Goal: Task Accomplishment & Management: Use online tool/utility

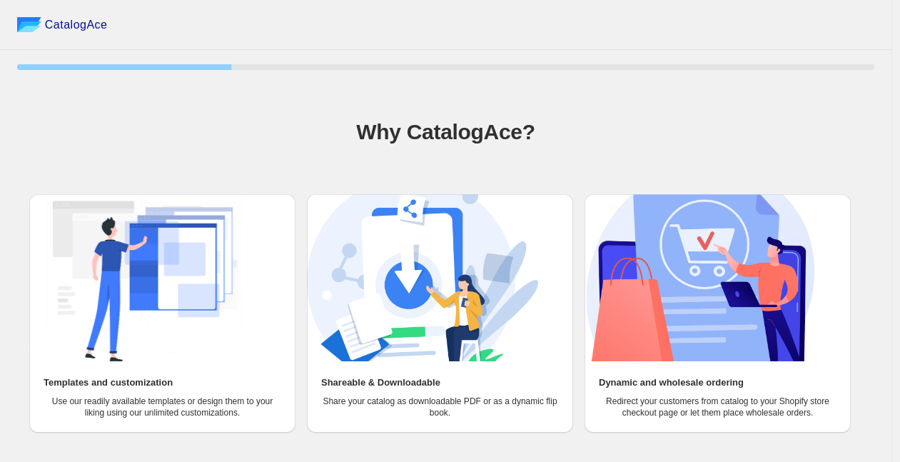
scroll to position [44, 0]
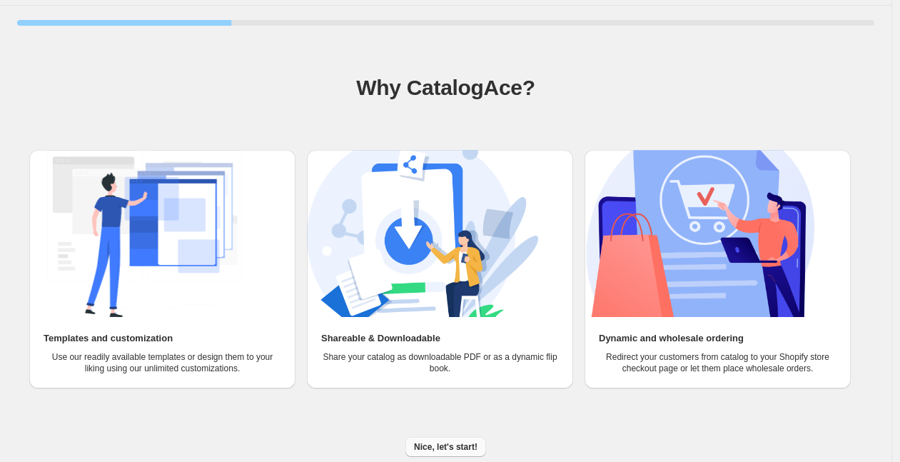
click at [464, 441] on span "Nice, let's start!" at bounding box center [446, 446] width 64 height 11
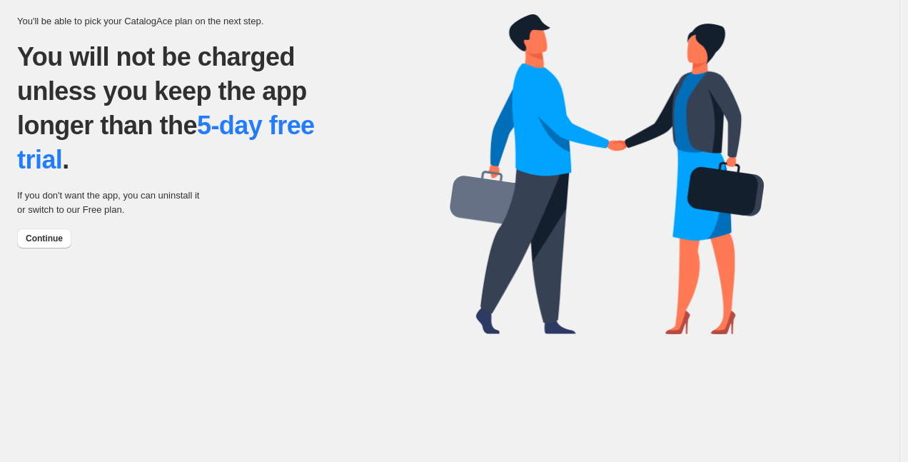
click at [73, 247] on div "Continue" at bounding box center [233, 238] width 432 height 20
click at [55, 240] on span "Continue" at bounding box center [44, 238] width 37 height 11
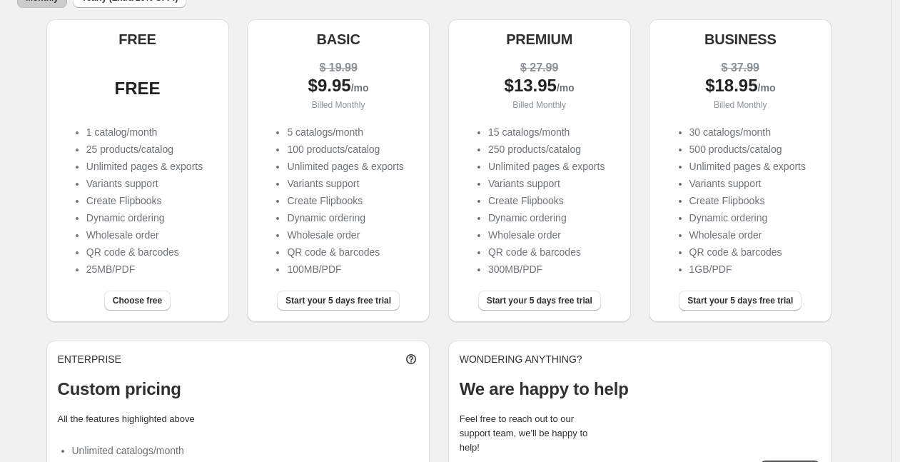
scroll to position [209, 0]
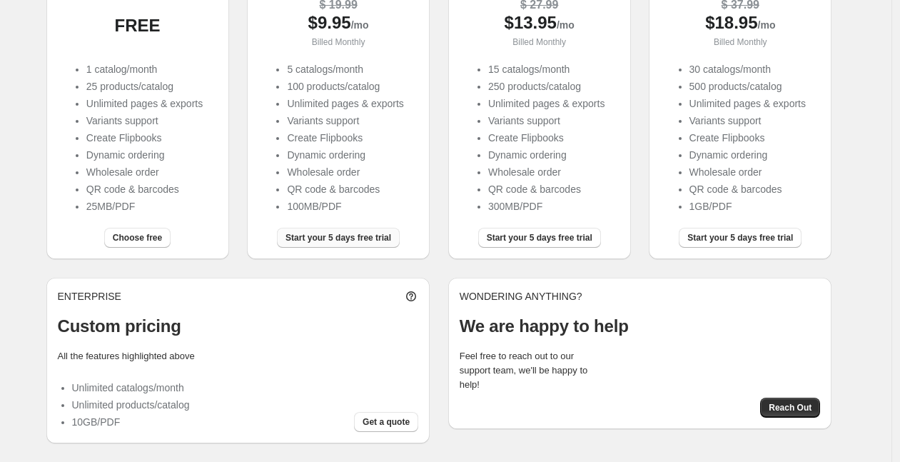
click at [360, 238] on span "Start your 5 days free trial" at bounding box center [338, 237] width 106 height 11
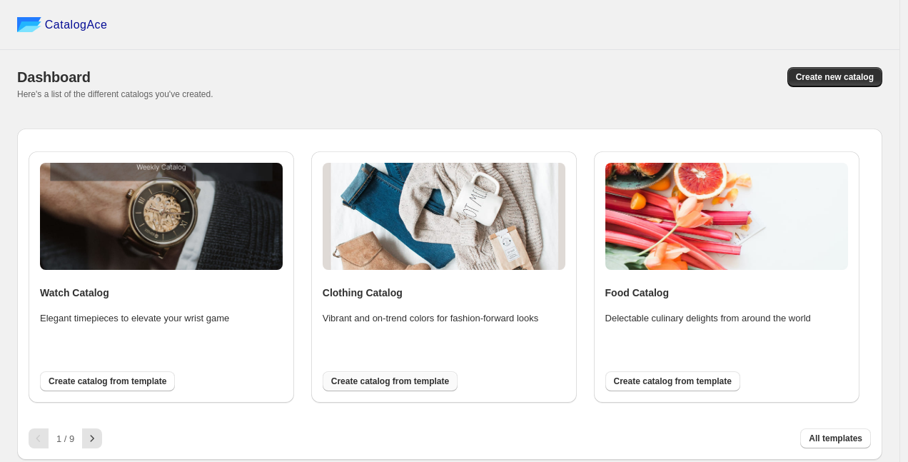
click at [427, 380] on span "Create catalog from template" at bounding box center [390, 380] width 118 height 11
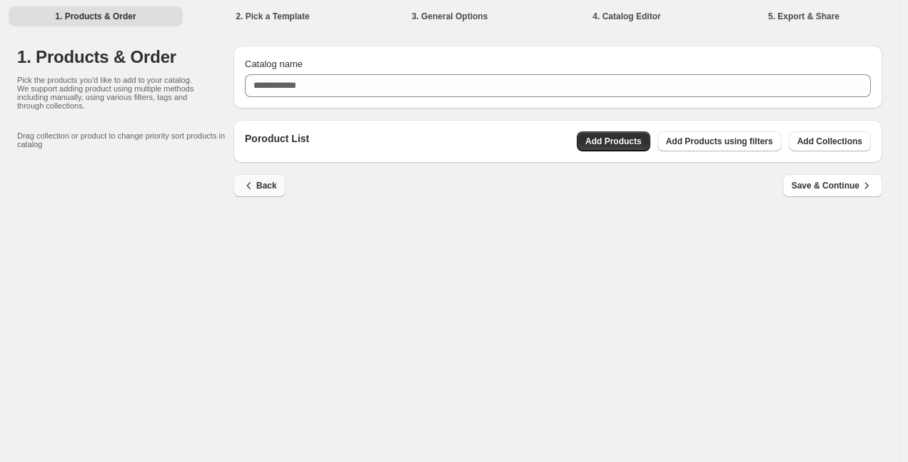
click at [273, 188] on span "Back" at bounding box center [259, 185] width 35 height 14
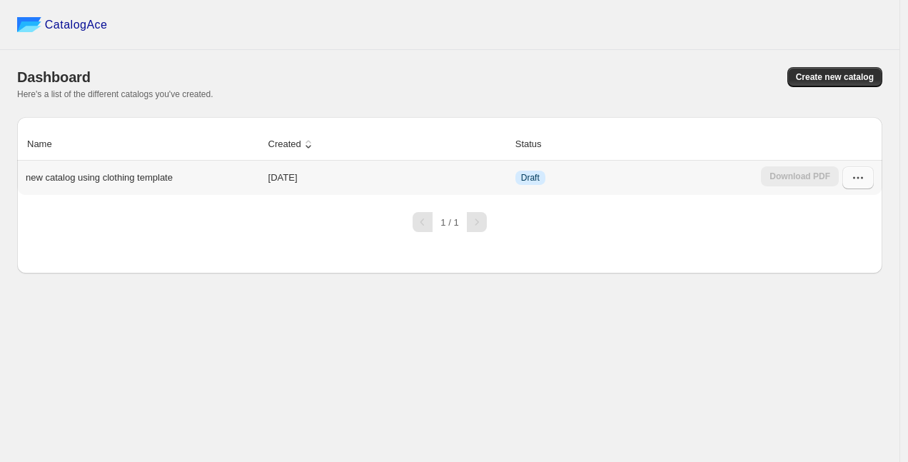
click at [865, 180] on button "button" at bounding box center [857, 177] width 31 height 23
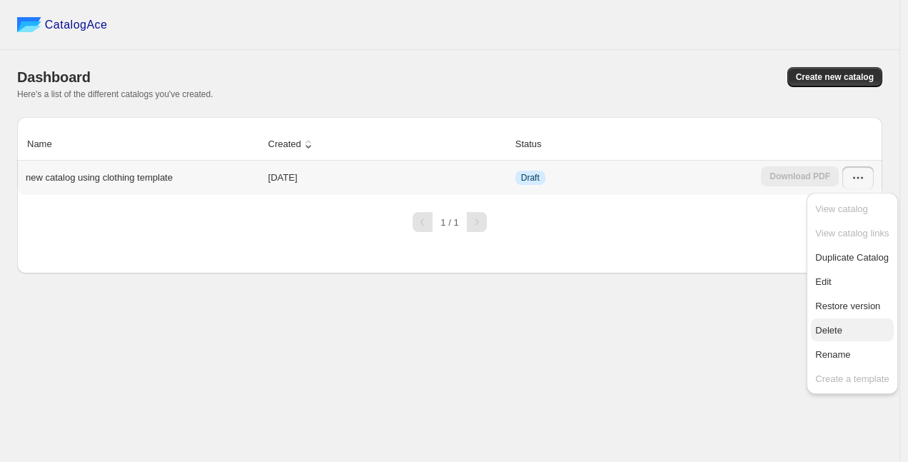
click at [836, 328] on span "Delete" at bounding box center [828, 330] width 27 height 11
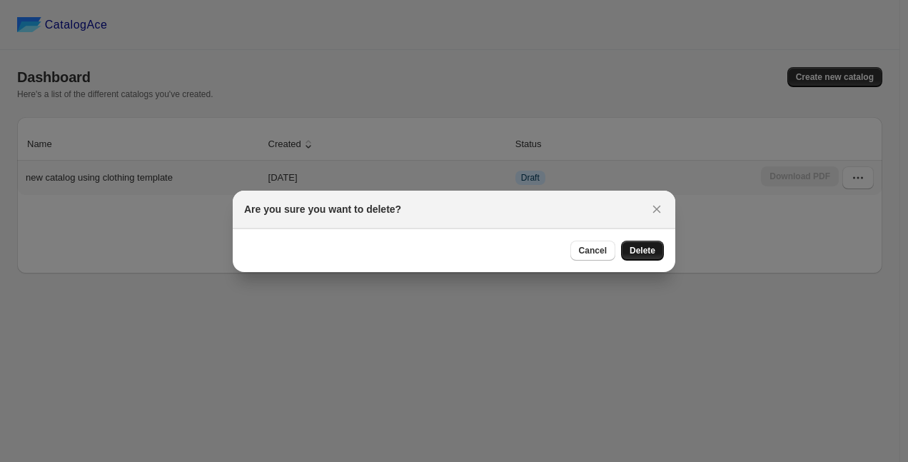
click at [644, 252] on span "Delete" at bounding box center [642, 250] width 26 height 11
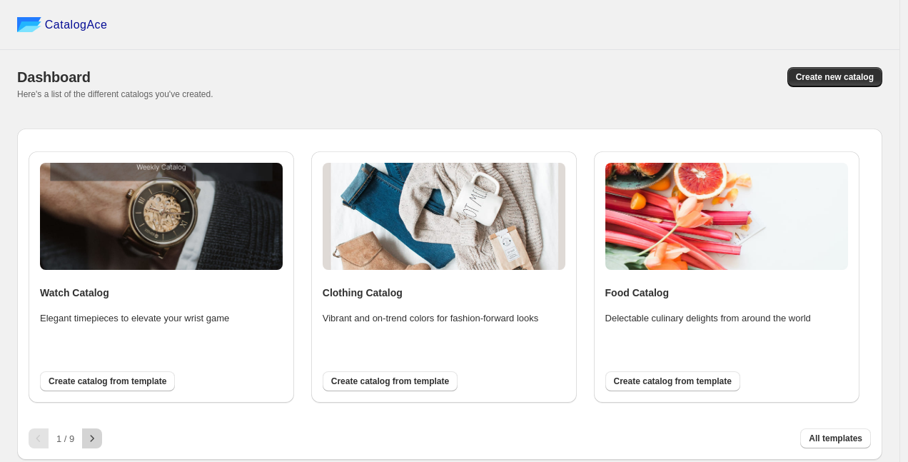
click at [98, 436] on icon "button" at bounding box center [92, 438] width 14 height 14
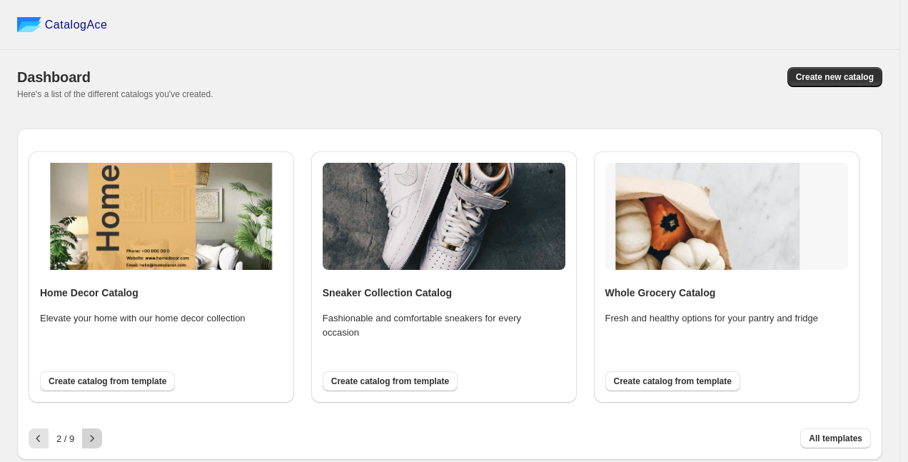
click at [98, 436] on icon "button" at bounding box center [92, 438] width 14 height 14
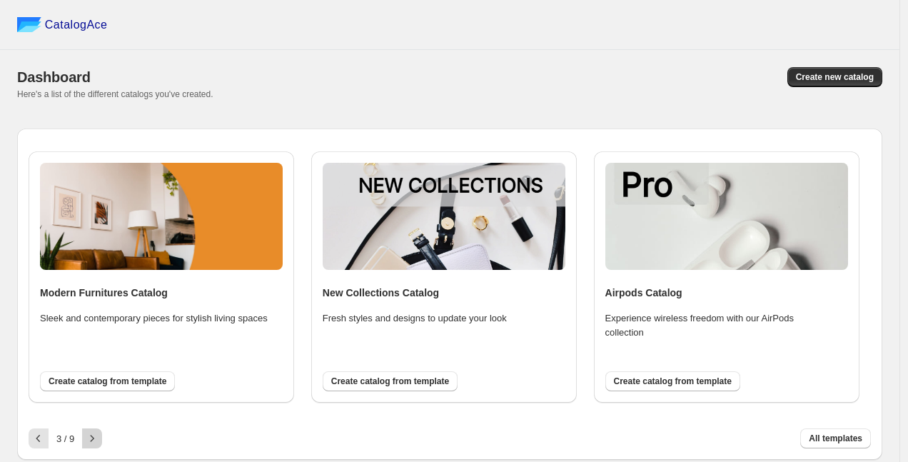
click at [98, 436] on icon "button" at bounding box center [92, 438] width 14 height 14
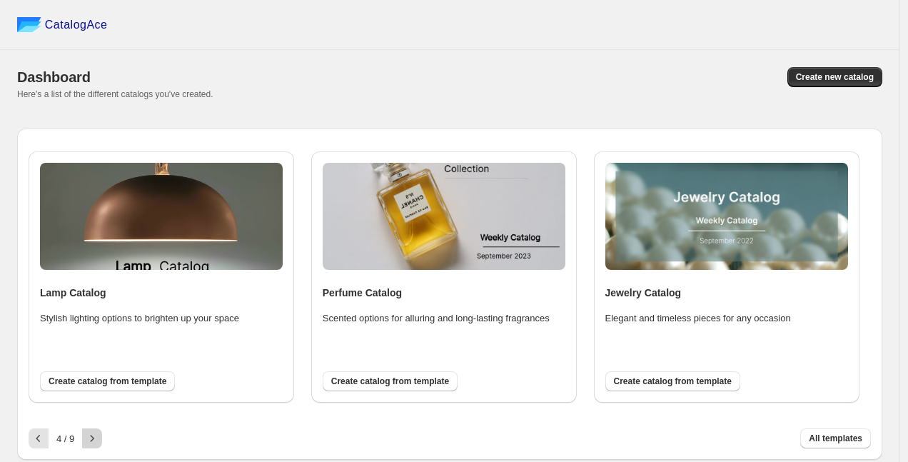
click at [98, 436] on icon "button" at bounding box center [92, 438] width 14 height 14
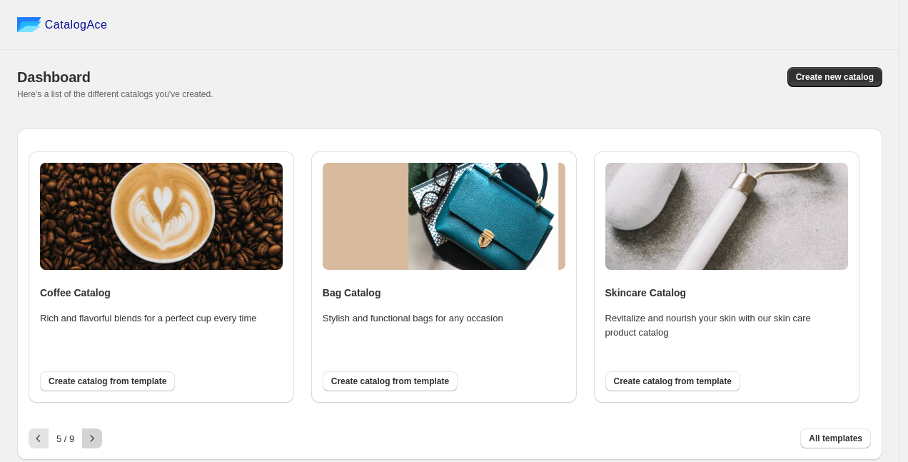
click at [98, 436] on icon "button" at bounding box center [92, 438] width 14 height 14
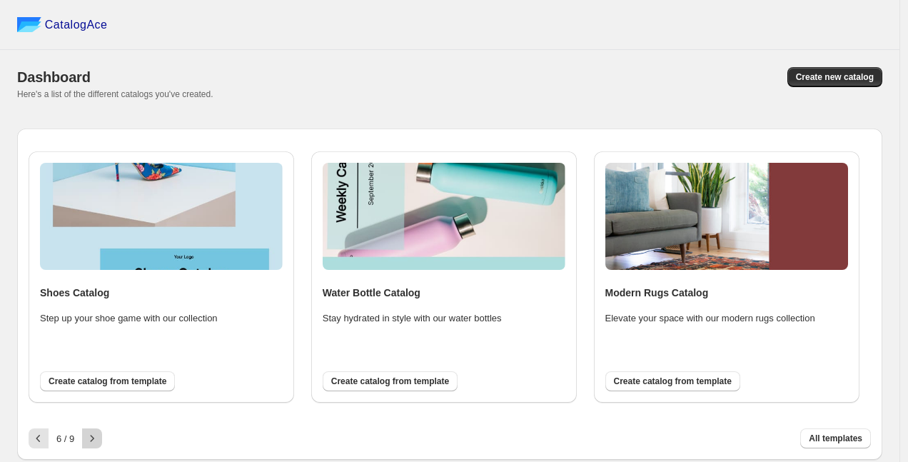
click at [98, 436] on icon "button" at bounding box center [92, 438] width 14 height 14
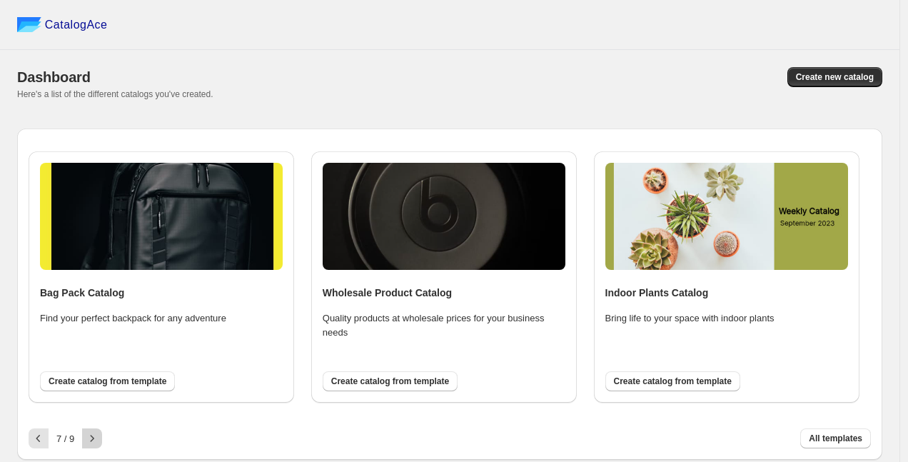
click at [98, 436] on icon "button" at bounding box center [92, 438] width 14 height 14
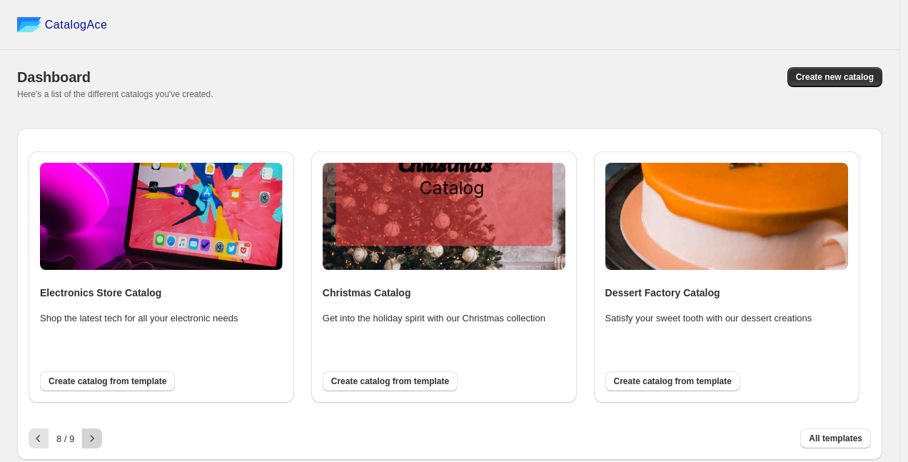
click at [98, 436] on icon "button" at bounding box center [92, 438] width 14 height 14
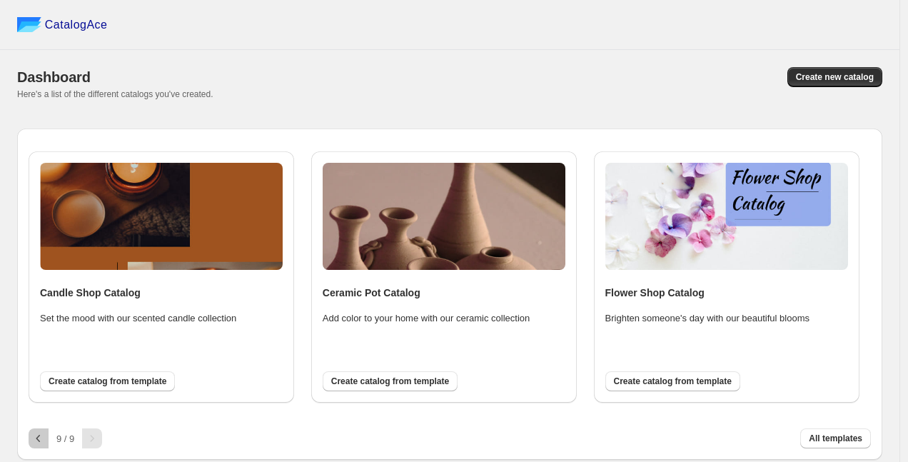
click at [46, 438] on button "button" at bounding box center [39, 438] width 20 height 20
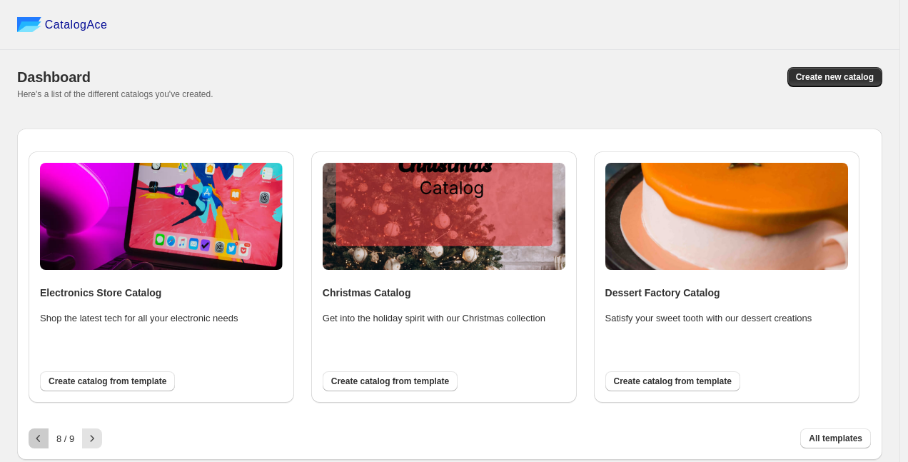
click at [46, 438] on button "button" at bounding box center [39, 438] width 20 height 20
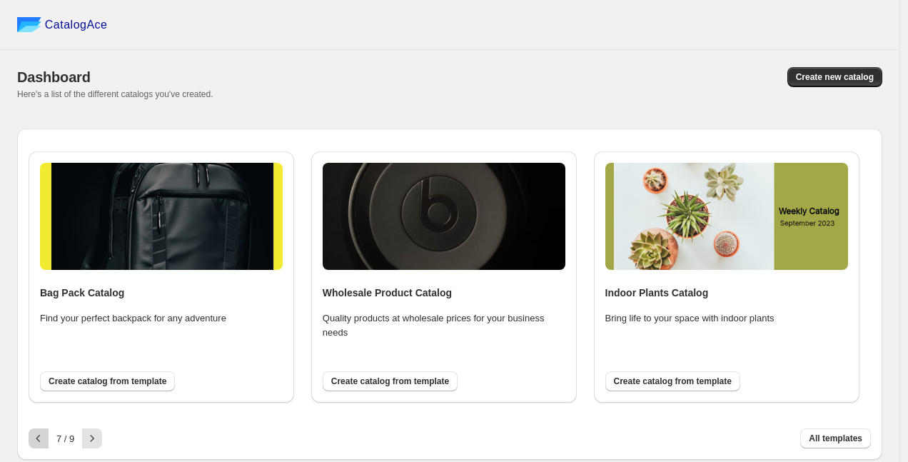
click at [46, 438] on button "button" at bounding box center [39, 438] width 20 height 20
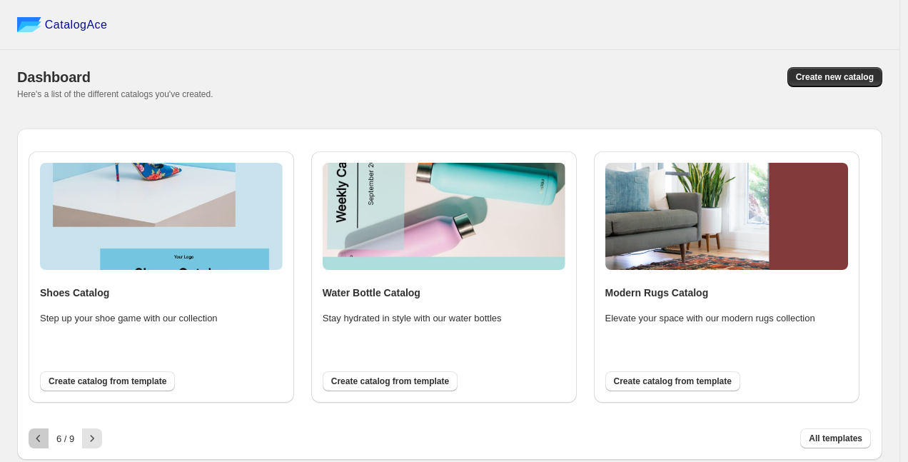
click at [46, 438] on button "button" at bounding box center [39, 438] width 20 height 20
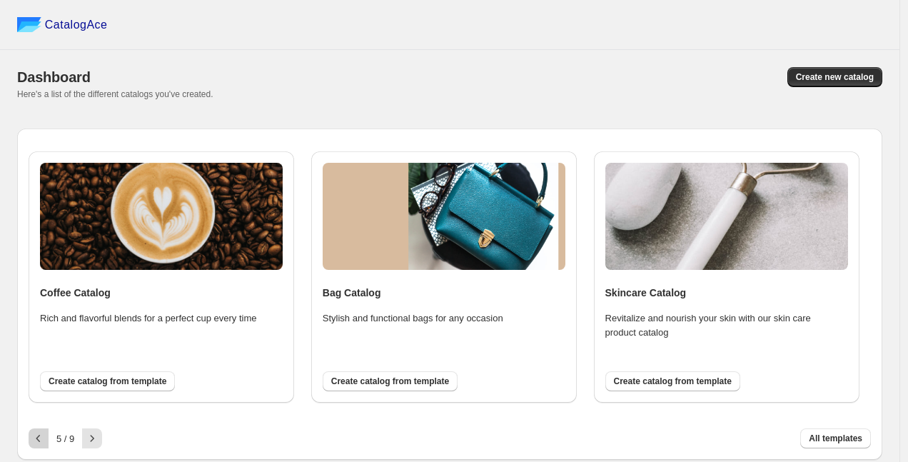
click at [46, 438] on button "button" at bounding box center [39, 438] width 20 height 20
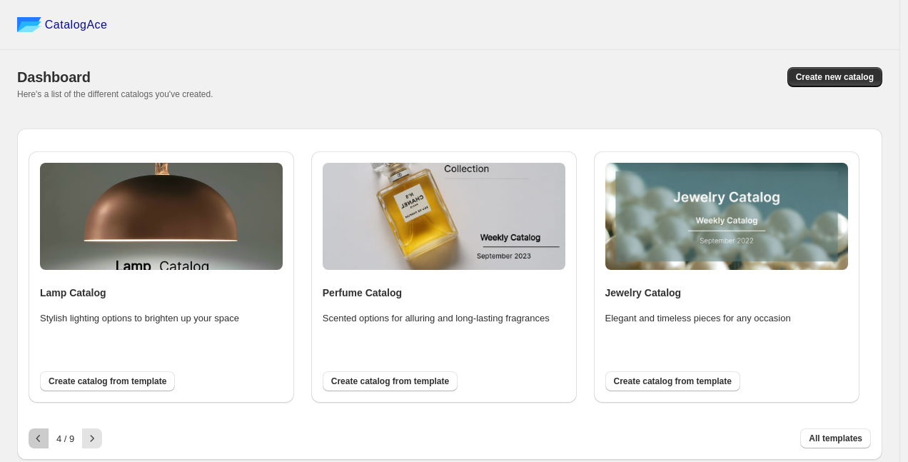
click at [46, 438] on button "button" at bounding box center [39, 438] width 20 height 20
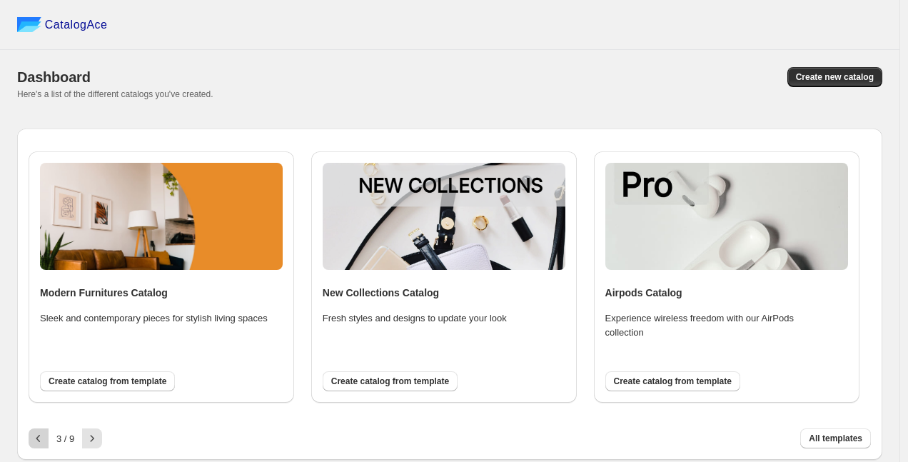
click at [46, 438] on button "button" at bounding box center [39, 438] width 20 height 20
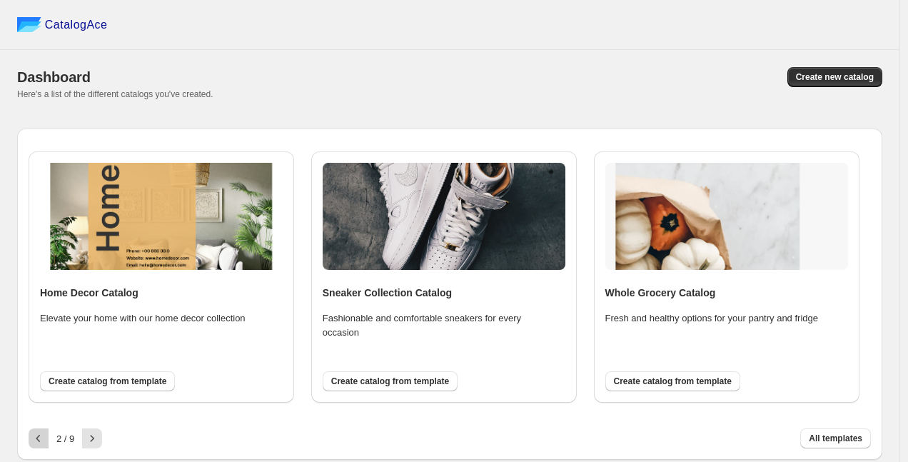
click at [46, 438] on button "button" at bounding box center [39, 438] width 20 height 20
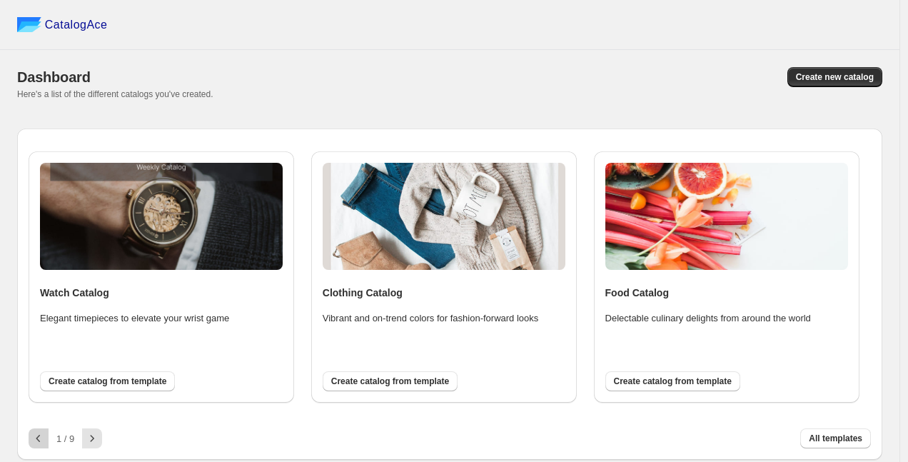
click at [46, 438] on div at bounding box center [39, 438] width 20 height 20
click at [372, 375] on span "Create catalog from template" at bounding box center [390, 380] width 118 height 11
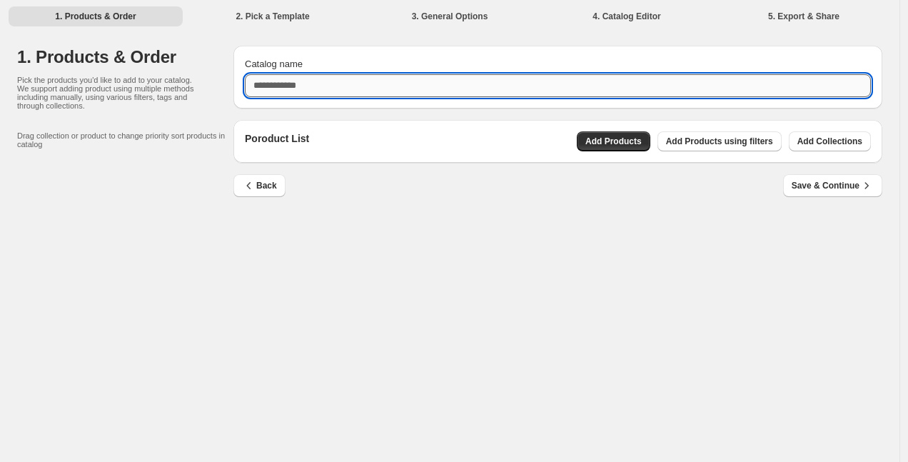
click at [357, 88] on input "Catalog name" at bounding box center [558, 85] width 626 height 23
type input "******"
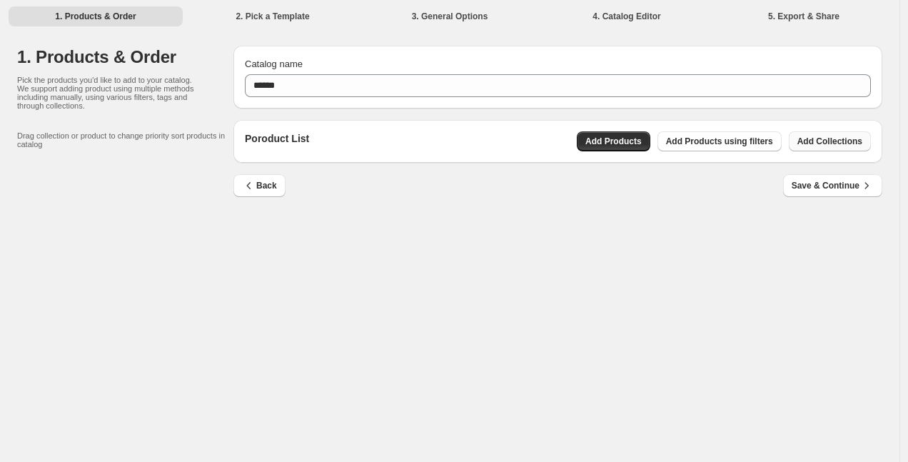
click at [836, 139] on span "Add Collections" at bounding box center [829, 141] width 65 height 11
